Goal: Task Accomplishment & Management: Use online tool/utility

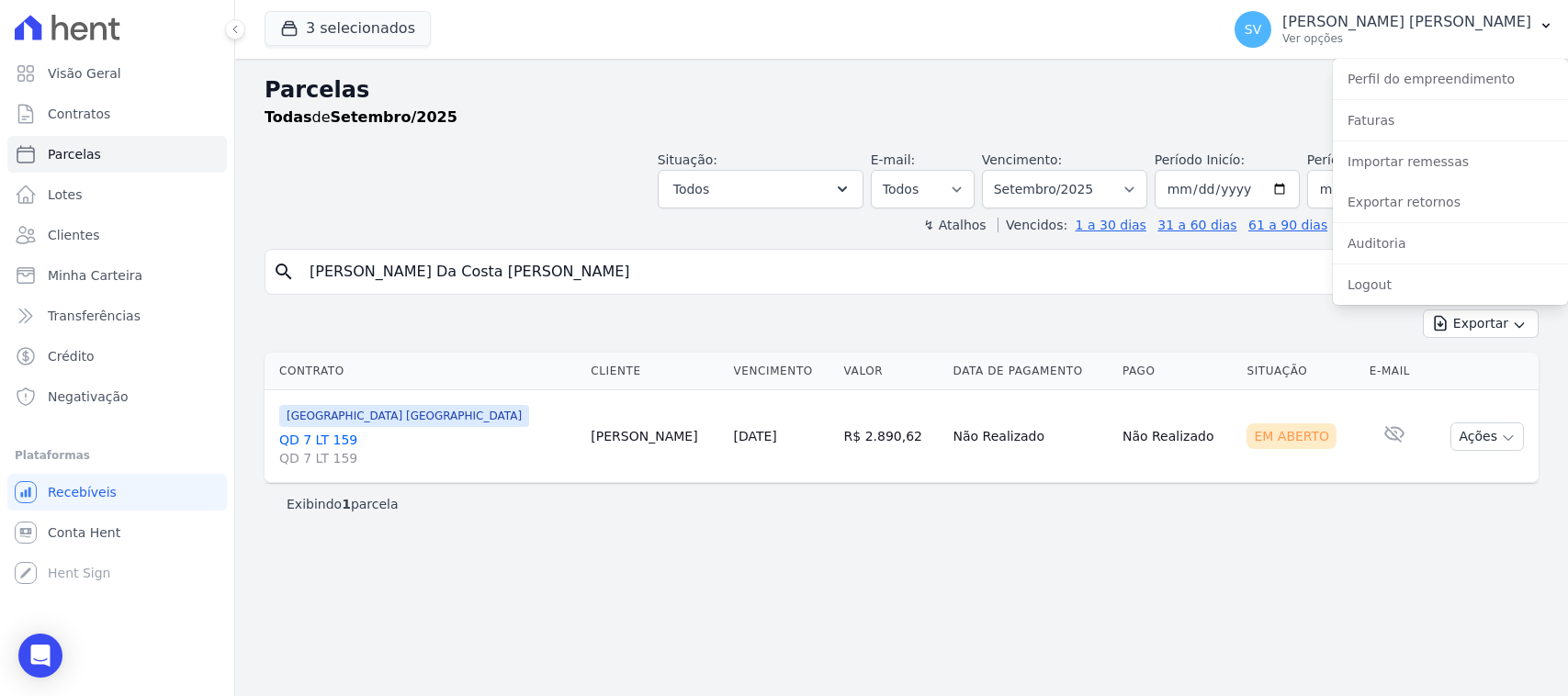
select select
click at [1444, 185] on link "Exportar retornos" at bounding box center [1450, 202] width 235 height 33
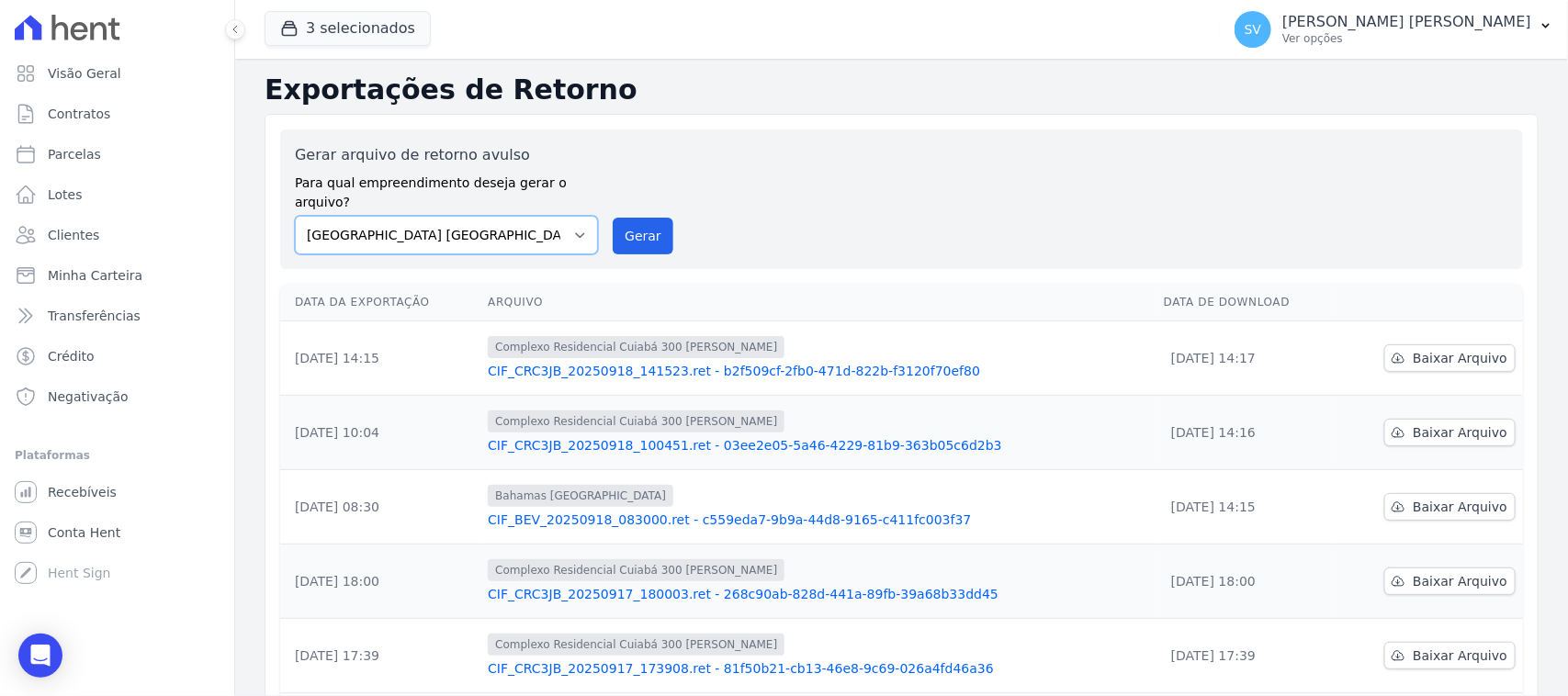
click at [524, 225] on select "[GEOGRAPHIC_DATA] COMPLEXO RESIDENCIAL [GEOGRAPHIC_DATA] 300 - [GEOGRAPHIC_DATA…" at bounding box center [446, 235] width 303 height 39
select select "a999329b-d322-46c5-b2df-9163b092fb9b"
click at [295, 216] on select "[GEOGRAPHIC_DATA] COMPLEXO RESIDENCIAL [GEOGRAPHIC_DATA] 300 - [GEOGRAPHIC_DATA…" at bounding box center [446, 235] width 303 height 39
click at [631, 230] on button "Gerar" at bounding box center [643, 236] width 61 height 37
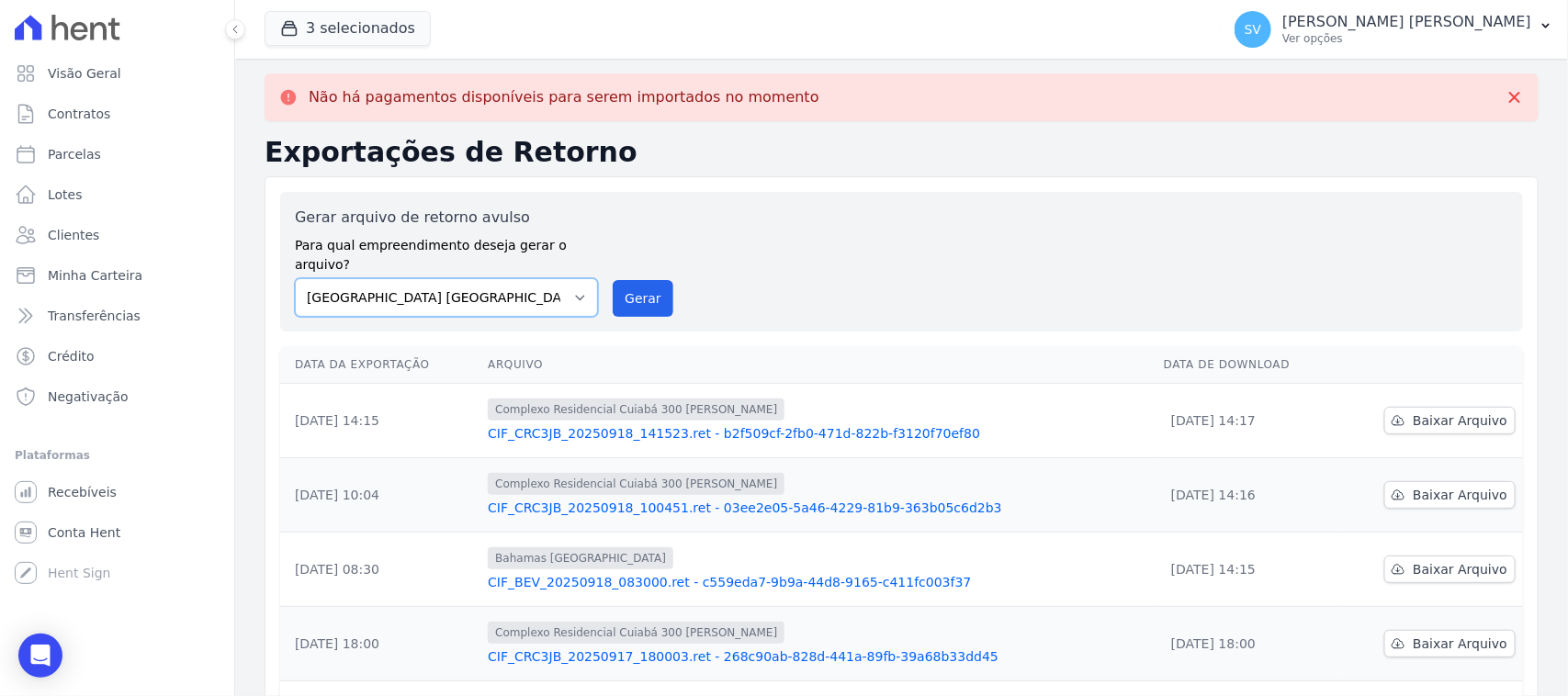
click at [552, 278] on select "[GEOGRAPHIC_DATA] COMPLEXO RESIDENCIAL [GEOGRAPHIC_DATA] 300 - [GEOGRAPHIC_DATA…" at bounding box center [446, 298] width 303 height 39
click at [295, 278] on select "[GEOGRAPHIC_DATA] COMPLEXO RESIDENCIAL [GEOGRAPHIC_DATA] 300 - [GEOGRAPHIC_DATA…" at bounding box center [446, 298] width 303 height 39
drag, startPoint x: 630, startPoint y: 271, endPoint x: 848, endPoint y: 161, distance: 244.2
click at [630, 280] on button "Gerar" at bounding box center [643, 299] width 61 height 37
click at [658, 280] on button "Gerar" at bounding box center [643, 299] width 61 height 37
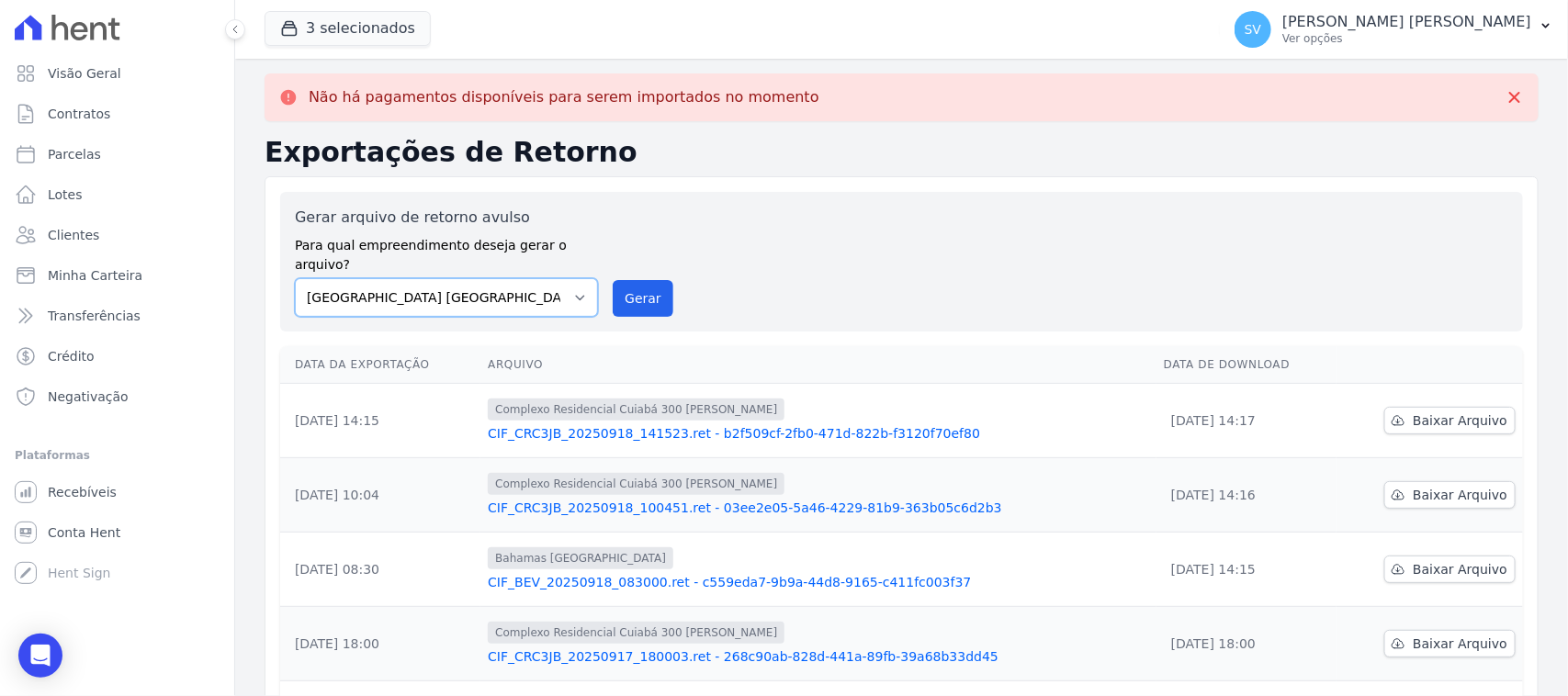
click at [530, 278] on select "[GEOGRAPHIC_DATA] COMPLEXO RESIDENCIAL [GEOGRAPHIC_DATA] 300 - [GEOGRAPHIC_DATA…" at bounding box center [446, 298] width 303 height 39
click at [528, 292] on select "[GEOGRAPHIC_DATA] COMPLEXO RESIDENCIAL [GEOGRAPHIC_DATA] 300 - [GEOGRAPHIC_DATA…" at bounding box center [446, 298] width 303 height 39
select select "73a372cd-5640-41c8-aaea-11bd74619c10"
click at [295, 278] on select "[GEOGRAPHIC_DATA] COMPLEXO RESIDENCIAL [GEOGRAPHIC_DATA] 300 - [GEOGRAPHIC_DATA…" at bounding box center [446, 298] width 303 height 39
click at [626, 281] on button "Gerar" at bounding box center [643, 299] width 61 height 37
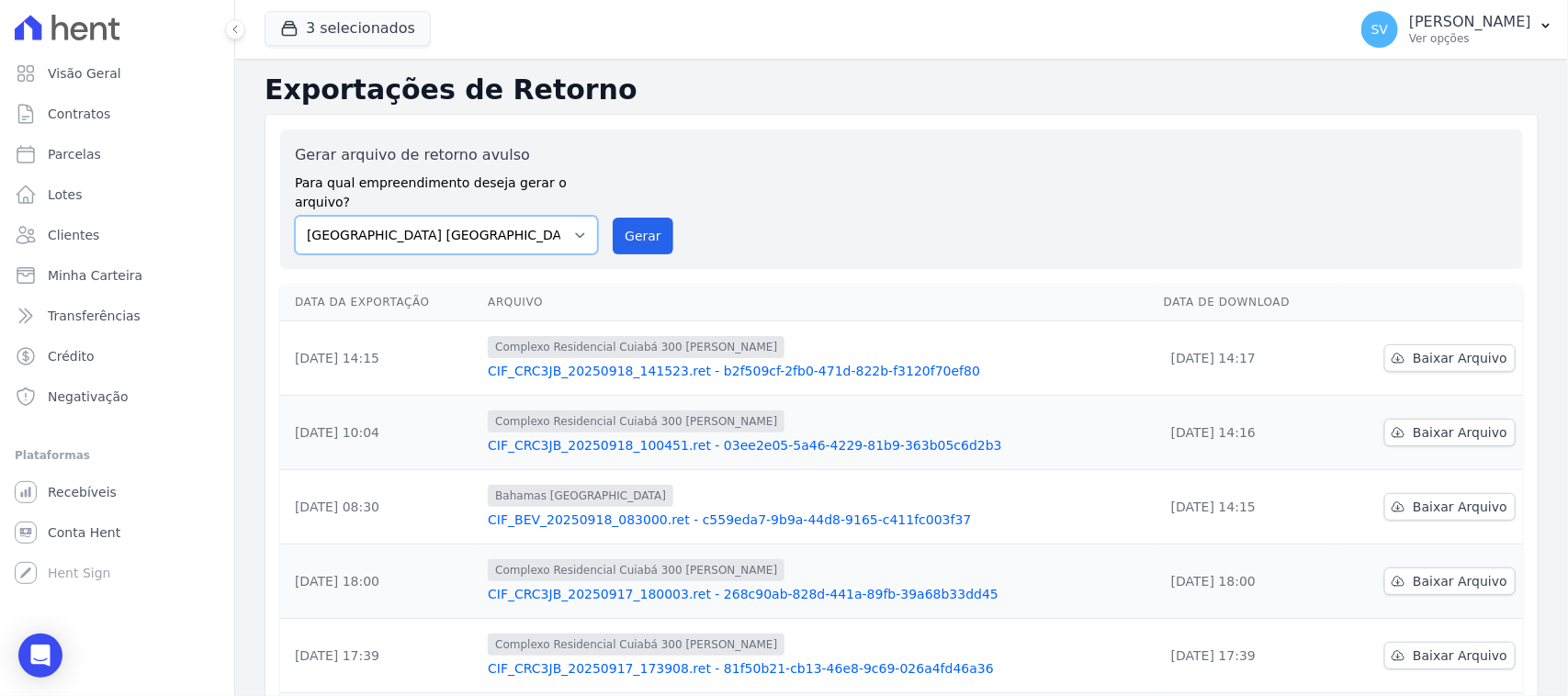
drag, startPoint x: 562, startPoint y: 207, endPoint x: 554, endPoint y: 218, distance: 13.6
click at [562, 216] on select "[GEOGRAPHIC_DATA] COMPLEXO RESIDENCIAL [GEOGRAPHIC_DATA] 300 - [GEOGRAPHIC_DATA…" at bounding box center [446, 235] width 303 height 39
click at [622, 222] on button "Gerar" at bounding box center [643, 236] width 61 height 37
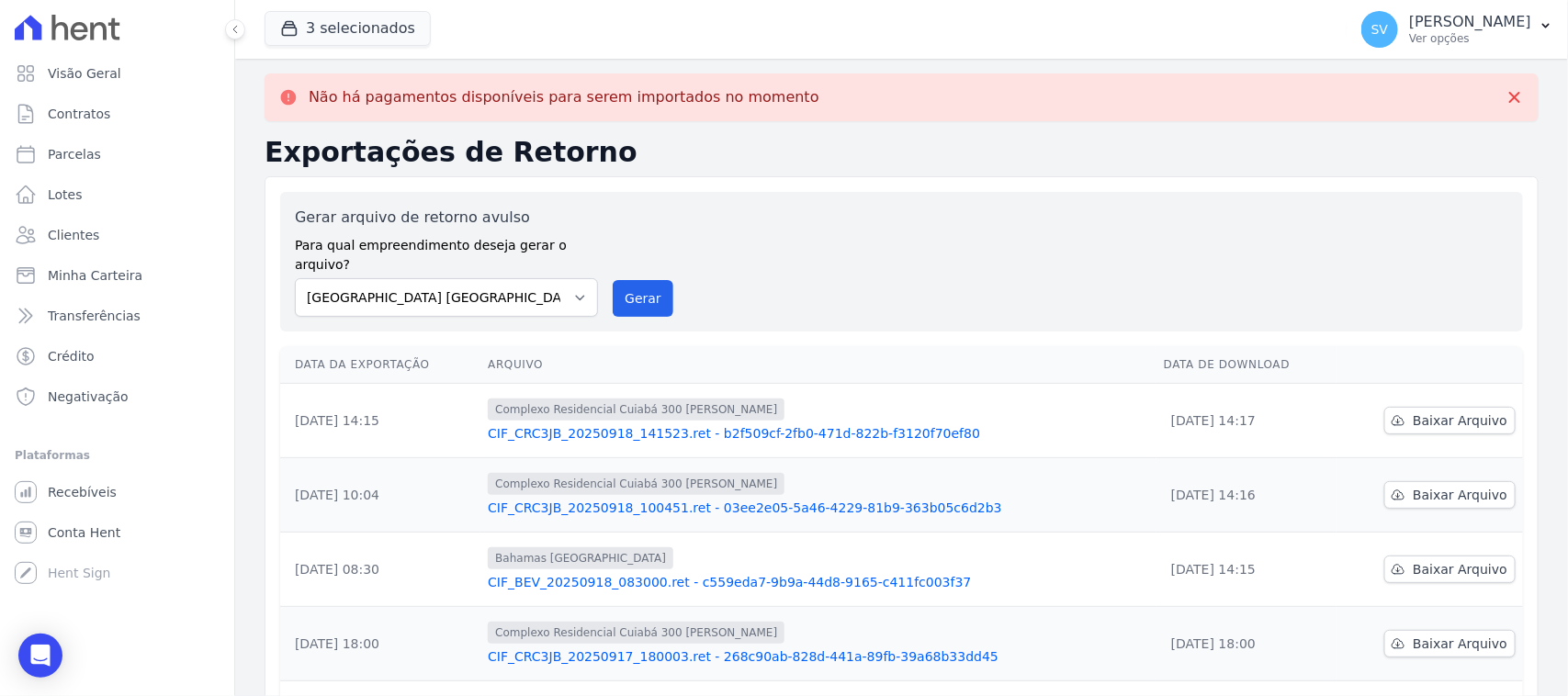
click at [721, 223] on div "Gerar arquivo de retorno avulso Para qual empreendimento deseja gerar o arquivo…" at bounding box center [902, 262] width 1214 height 111
